Goal: Book appointment/travel/reservation

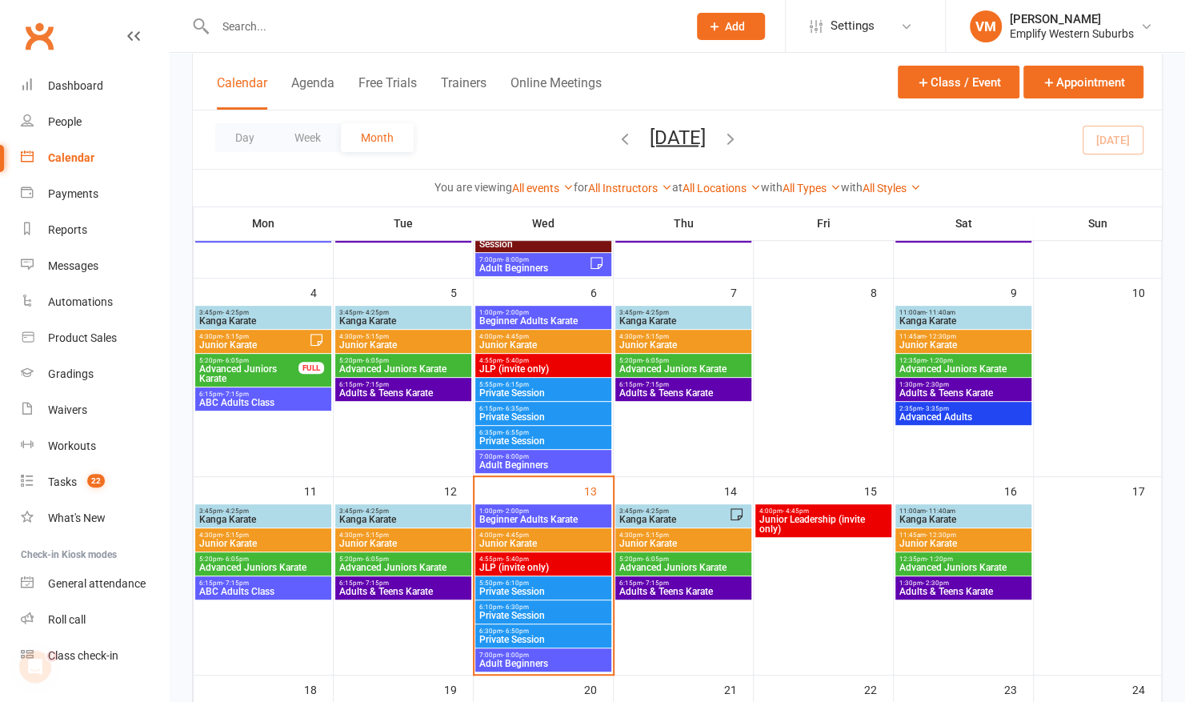
click at [522, 535] on span "- 4:45pm" at bounding box center [516, 534] width 26 height 7
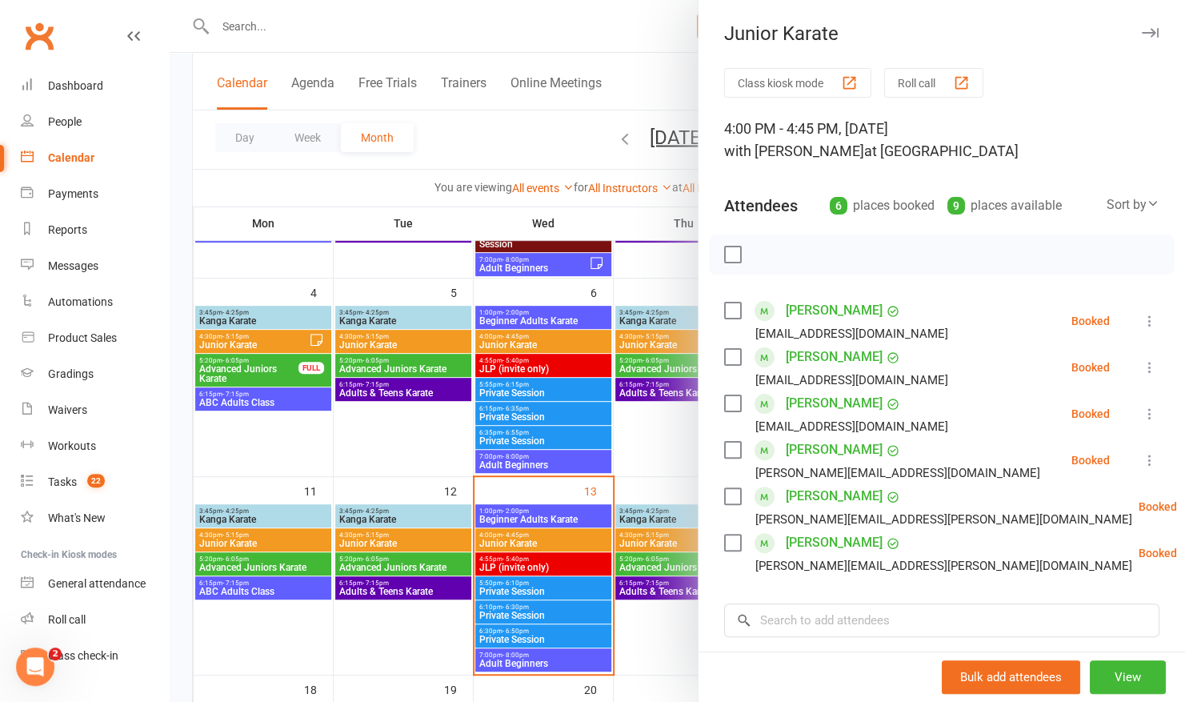
click at [494, 535] on div at bounding box center [677, 351] width 1015 height 702
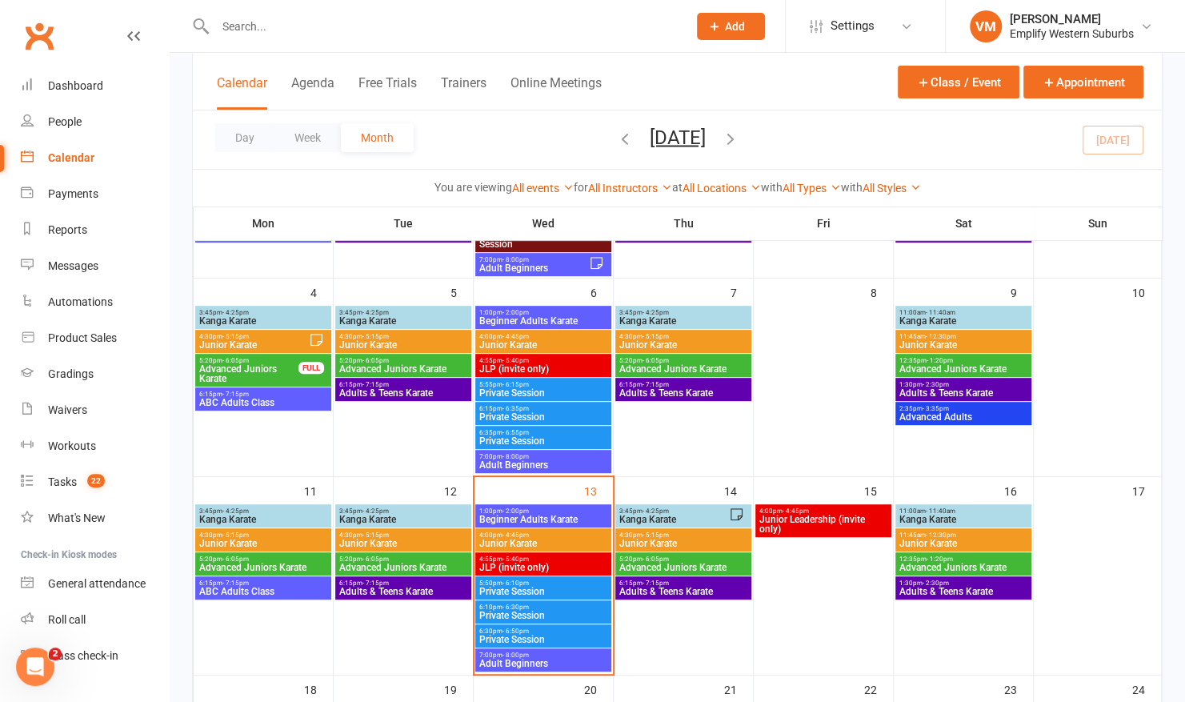
click at [448, 531] on span "4:30pm - 5:15pm" at bounding box center [403, 534] width 130 height 7
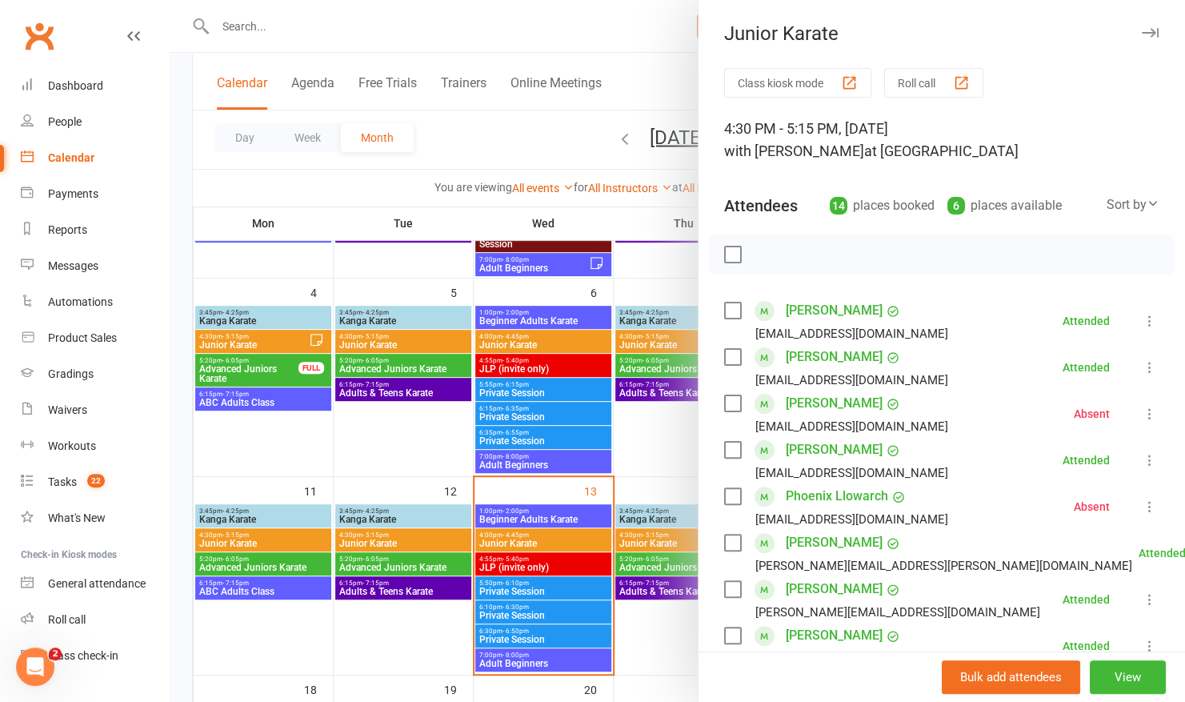
click at [447, 520] on div at bounding box center [677, 351] width 1015 height 702
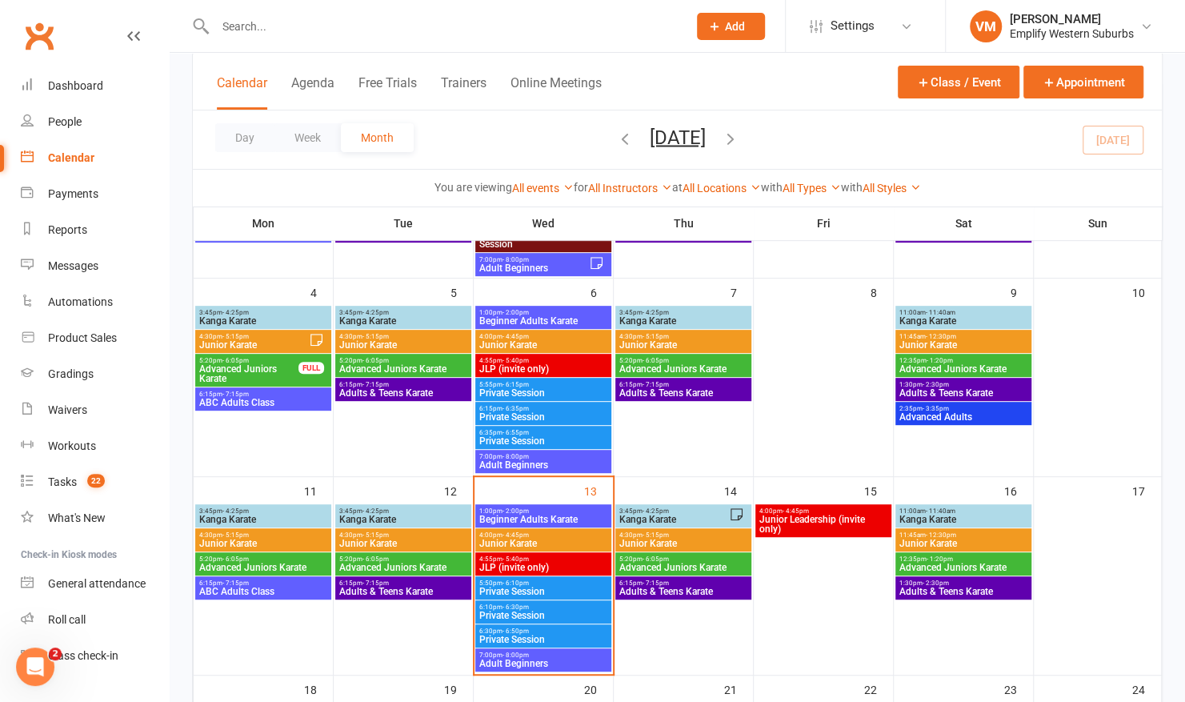
click at [447, 520] on span "Kanga Karate" at bounding box center [403, 520] width 130 height 10
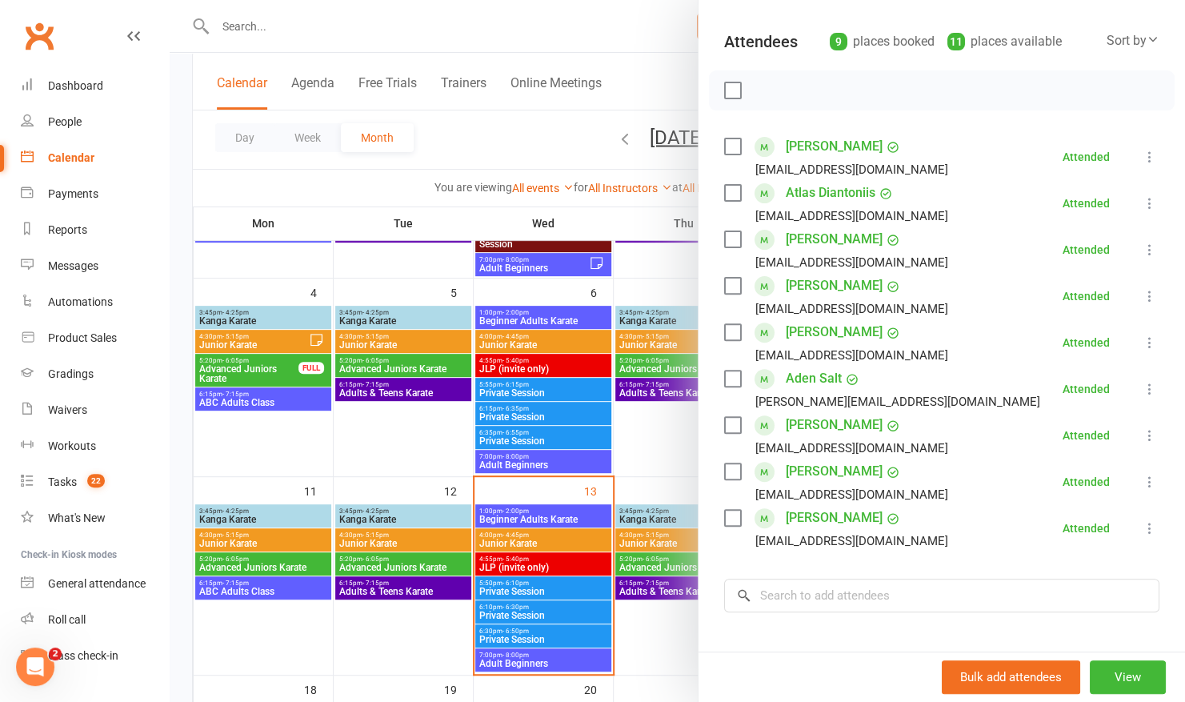
scroll to position [139, 0]
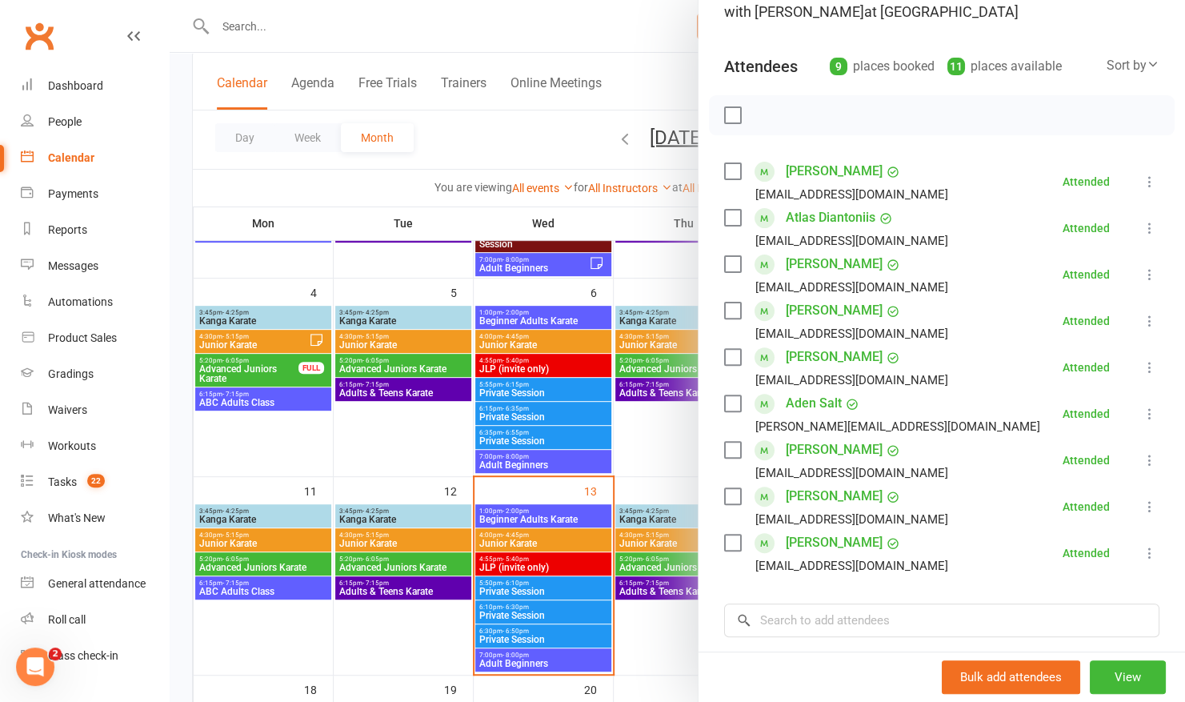
click at [545, 293] on div at bounding box center [677, 351] width 1015 height 702
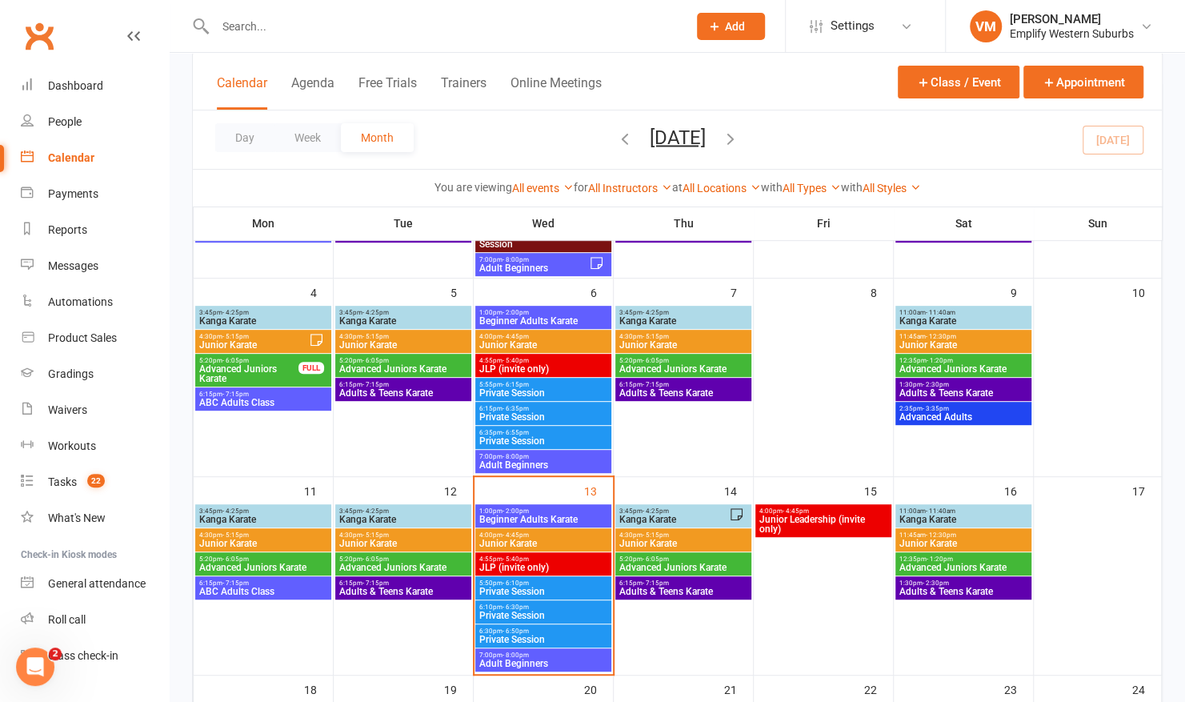
click at [378, 559] on span "- 6:05pm" at bounding box center [375, 558] width 26 height 7
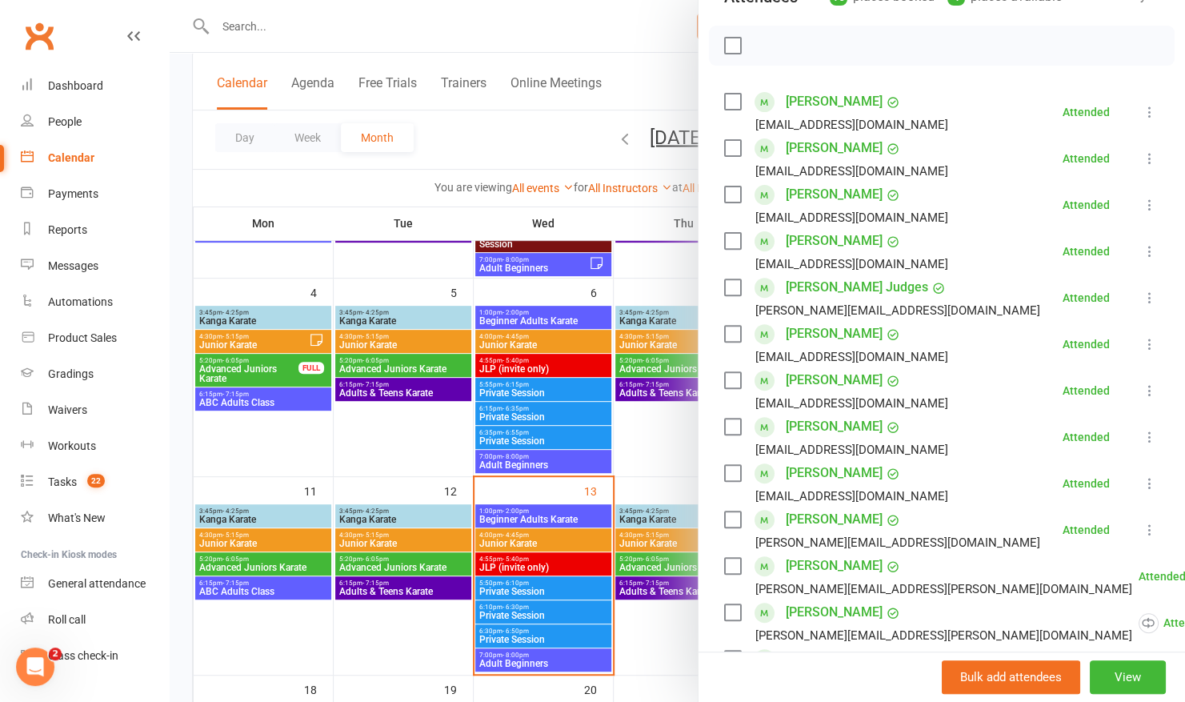
scroll to position [208, 0]
